Goal: Navigation & Orientation: Go to known website

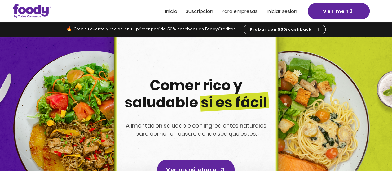
click at [170, 10] on span "Inicio" at bounding box center [171, 11] width 12 height 7
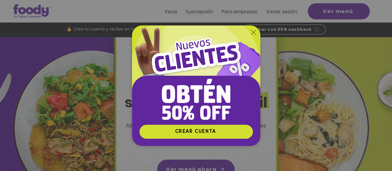
click at [251, 30] on icon "Volver al sitio" at bounding box center [253, 32] width 5 height 5
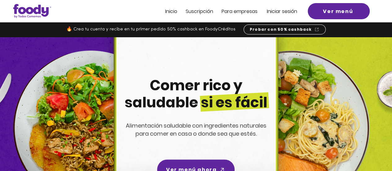
click at [271, 12] on span "Iniciar sesión" at bounding box center [282, 11] width 30 height 7
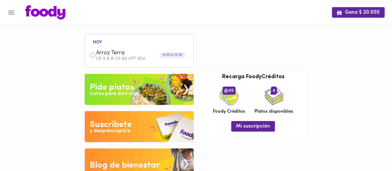
click at [94, 54] on img at bounding box center [92, 55] width 7 height 7
